Goal: Information Seeking & Learning: Learn about a topic

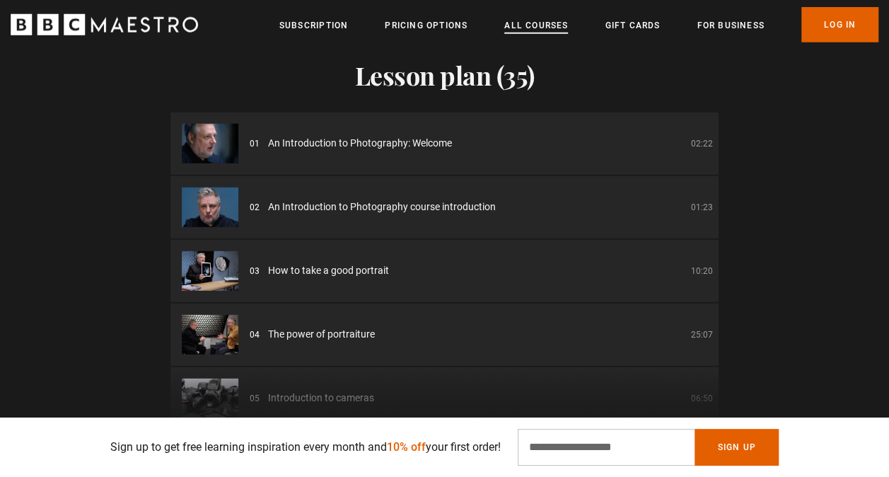
click at [541, 28] on link "All Courses" at bounding box center [536, 25] width 64 height 14
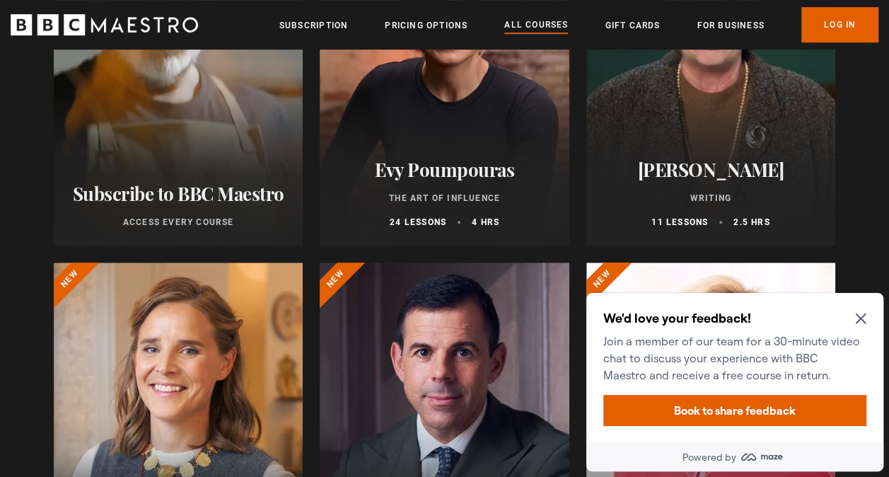
scroll to position [334, 0]
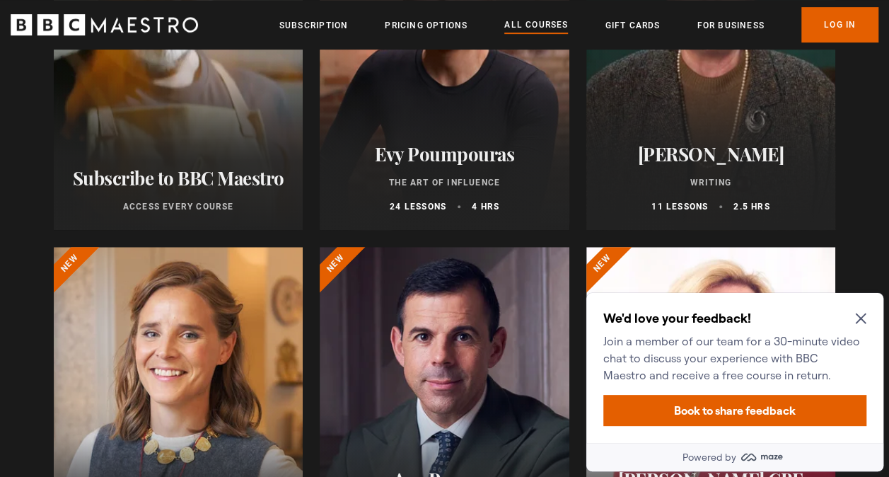
click at [864, 321] on icon "Close Maze Prompt" at bounding box center [860, 318] width 11 height 11
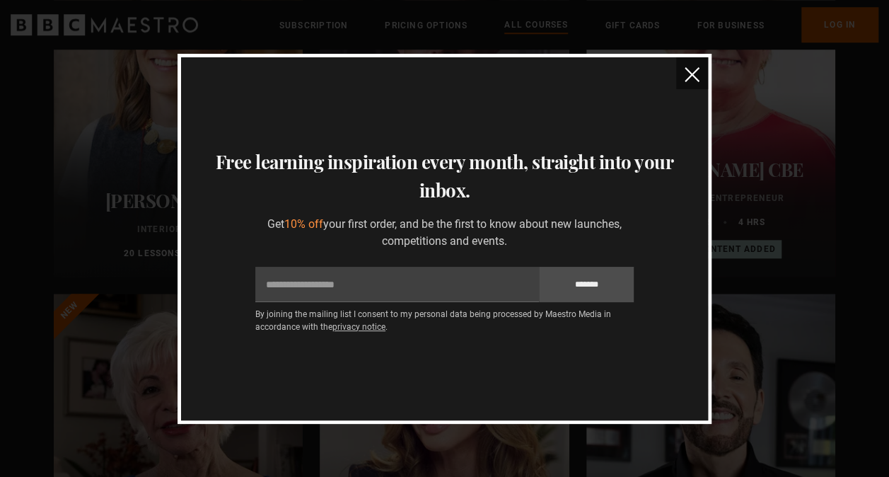
scroll to position [227, 0]
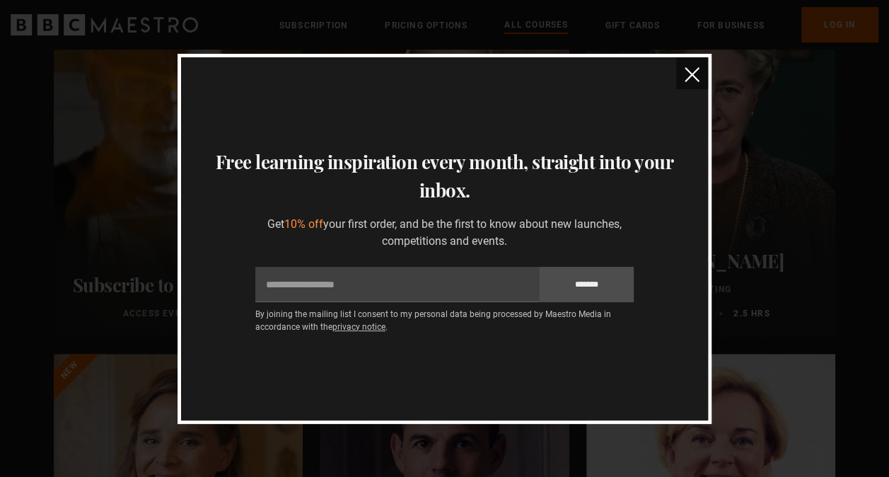
click at [689, 76] on img "close" at bounding box center [692, 74] width 15 height 15
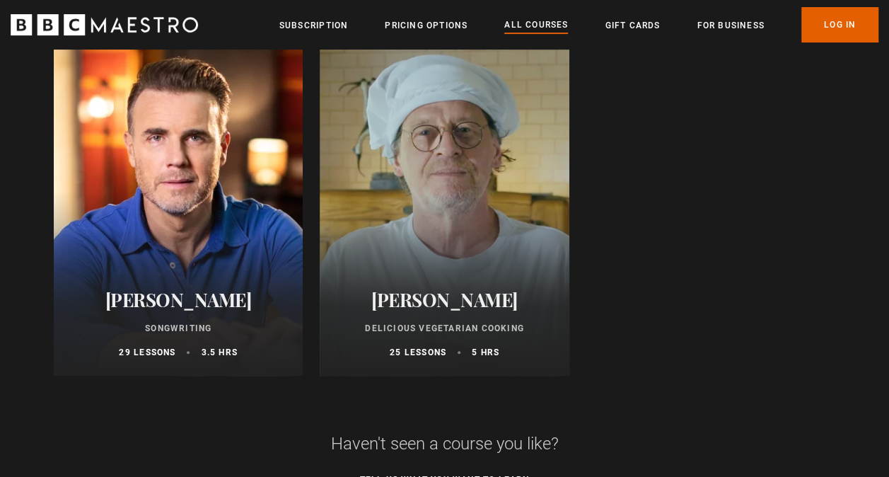
scroll to position [5559, 0]
